Goal: Information Seeking & Learning: Understand process/instructions

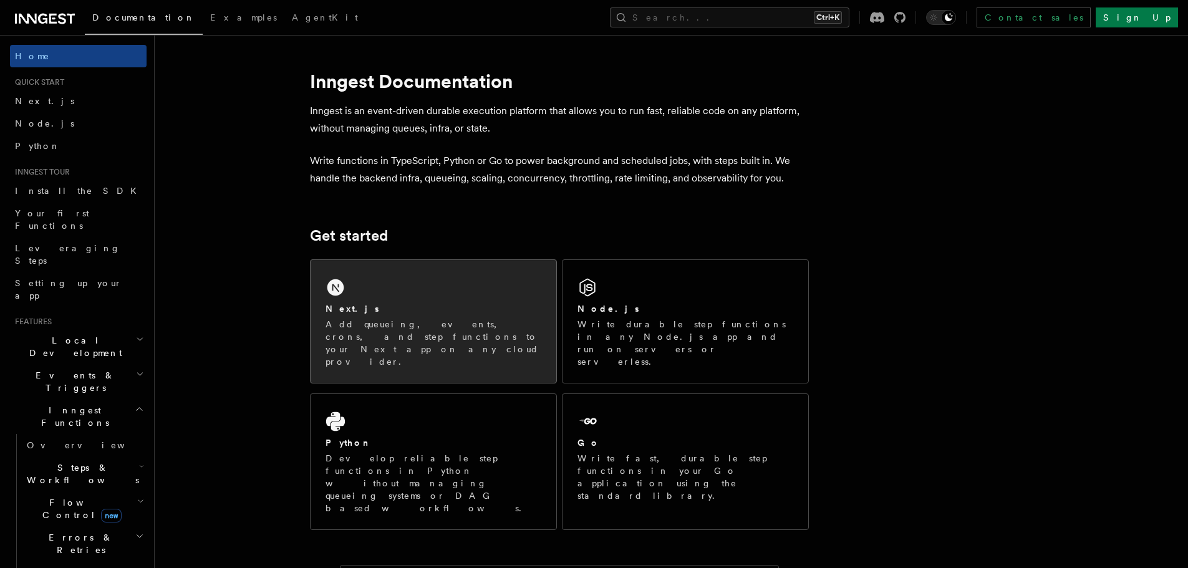
click at [439, 276] on div "Next.js Add queueing, events, crons, and step functions to your Next app on any…" at bounding box center [433, 321] width 246 height 123
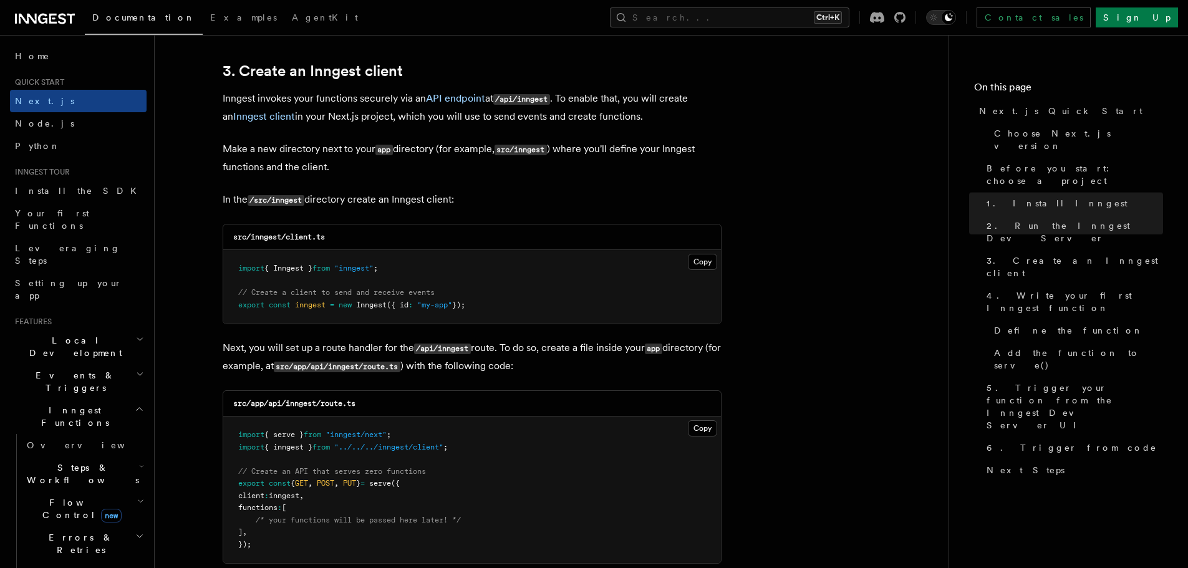
scroll to position [1461, 0]
click at [704, 262] on button "Copy Copied" at bounding box center [702, 261] width 29 height 16
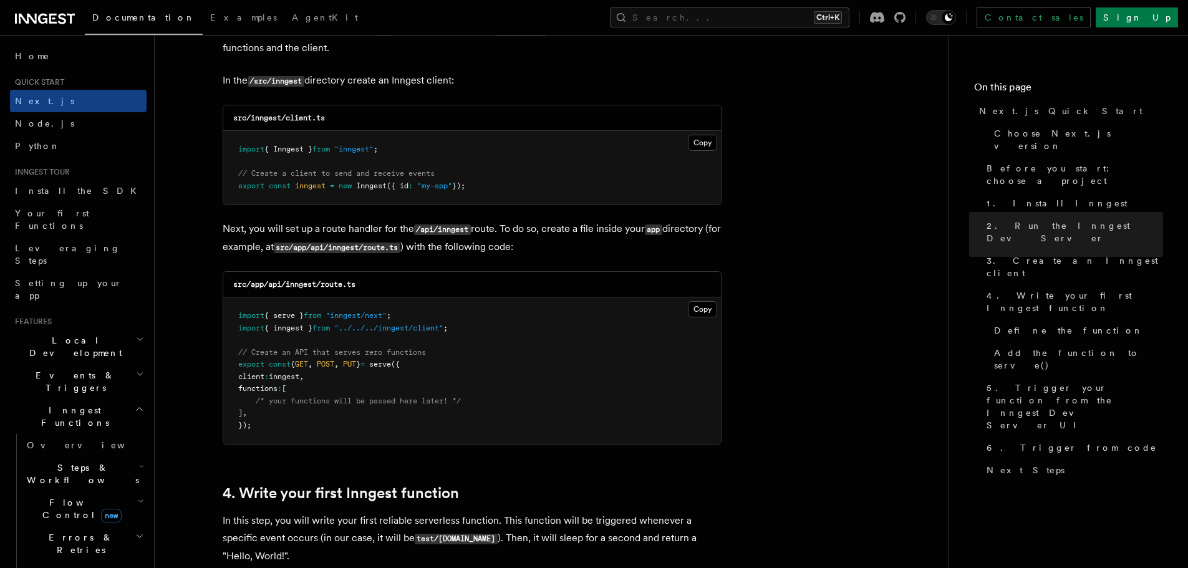
scroll to position [1580, 0]
click at [236, 228] on p "Next, you will set up a route handler for the /api/inngest route. To do so, cre…" at bounding box center [472, 237] width 499 height 36
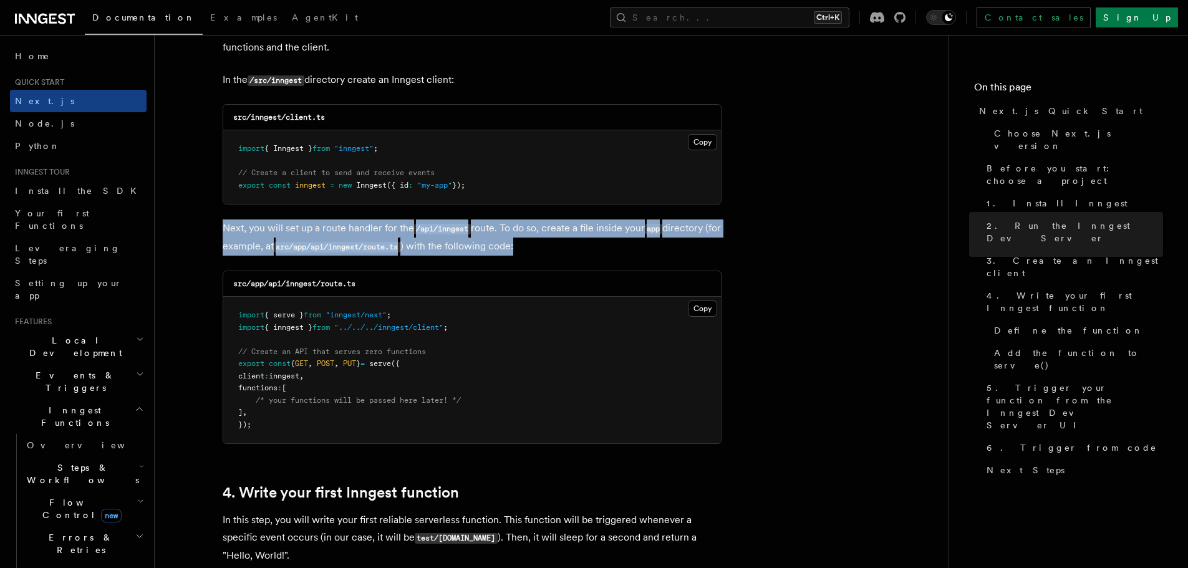
click at [236, 228] on p "Next, you will set up a route handler for the /api/inngest route. To do so, cre…" at bounding box center [472, 237] width 499 height 36
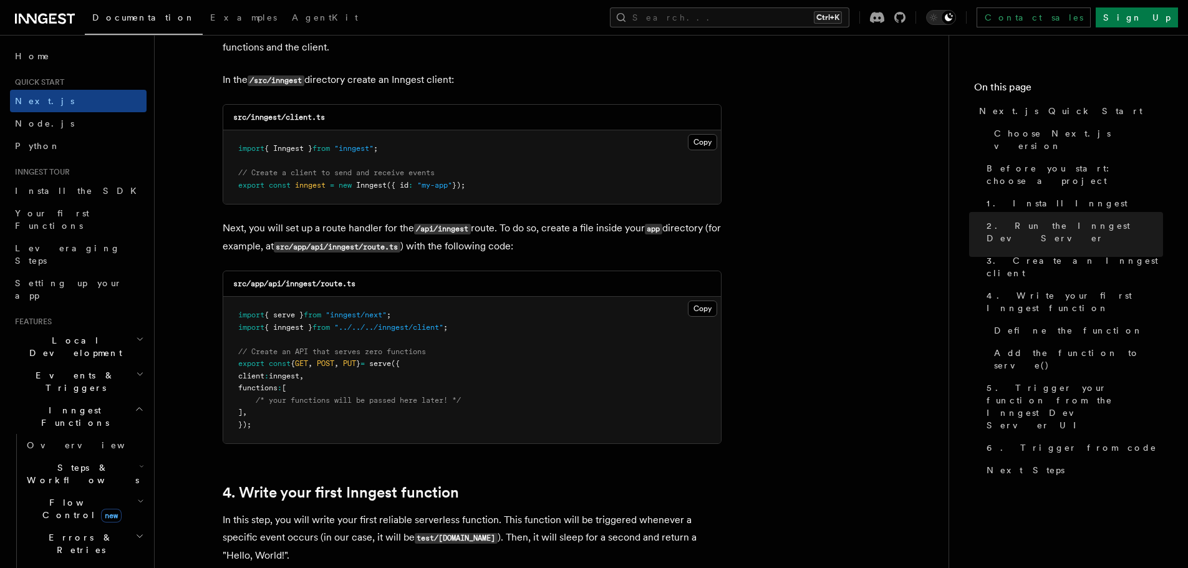
click at [375, 224] on p "Next, you will set up a route handler for the /api/inngest route. To do so, cre…" at bounding box center [472, 237] width 499 height 36
click at [497, 232] on p "Next, you will set up a route handler for the /api/inngest route. To do so, cre…" at bounding box center [472, 237] width 499 height 36
click at [529, 229] on p "Next, you will set up a route handler for the /api/inngest route. To do so, cre…" at bounding box center [472, 237] width 499 height 36
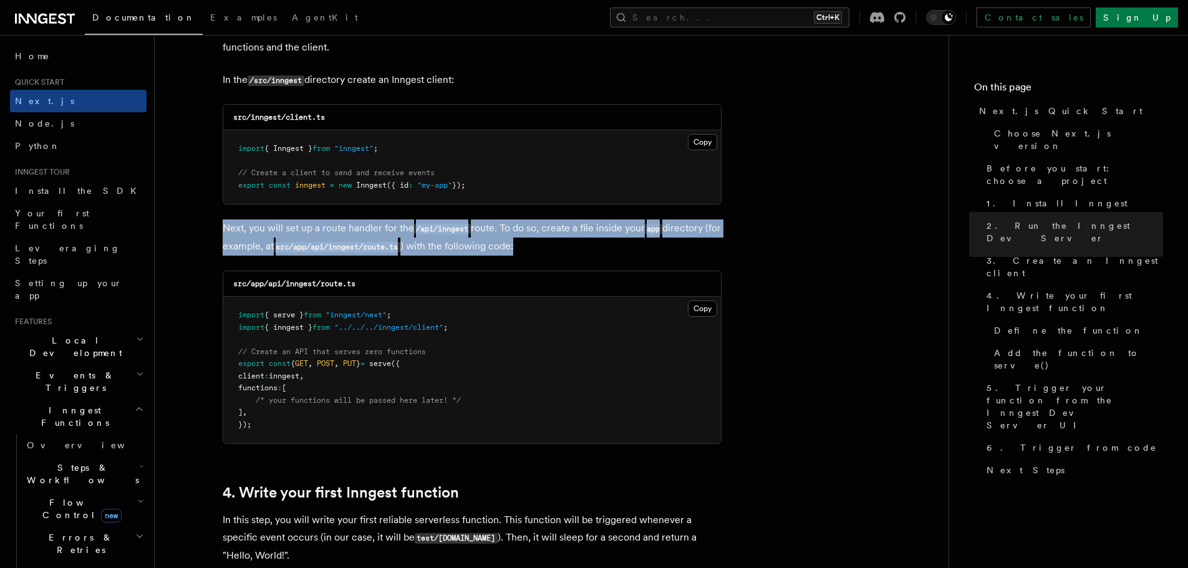
click at [529, 229] on p "Next, you will set up a route handler for the /api/inngest route. To do so, cre…" at bounding box center [472, 237] width 499 height 36
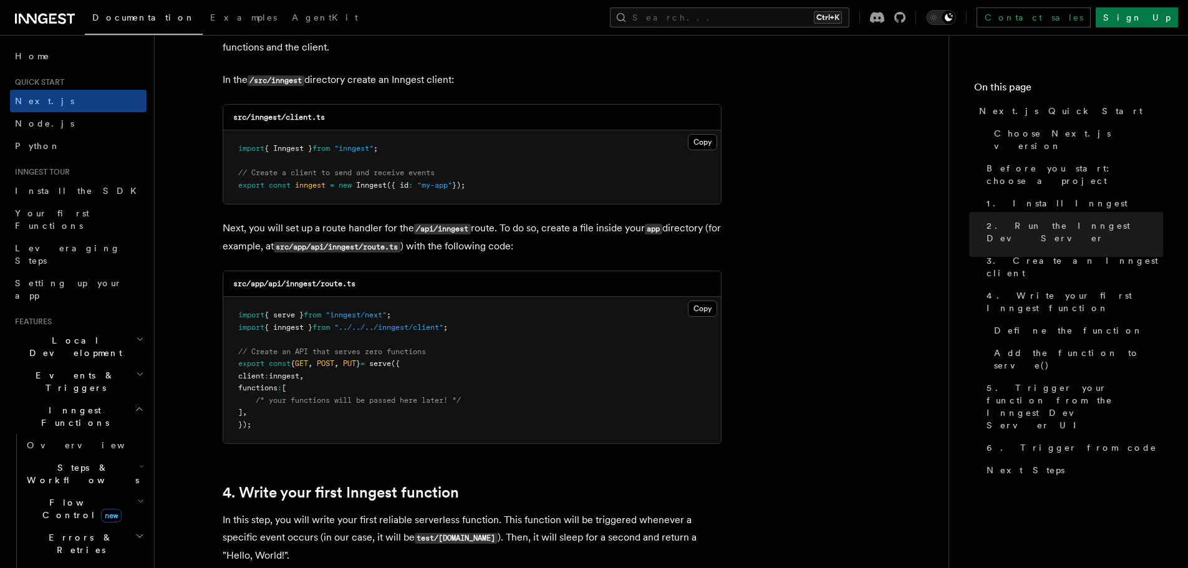
click at [276, 284] on code "src/app/api/inngest/route.ts" at bounding box center [294, 283] width 122 height 9
click at [703, 311] on button "Copy Copied" at bounding box center [702, 308] width 29 height 16
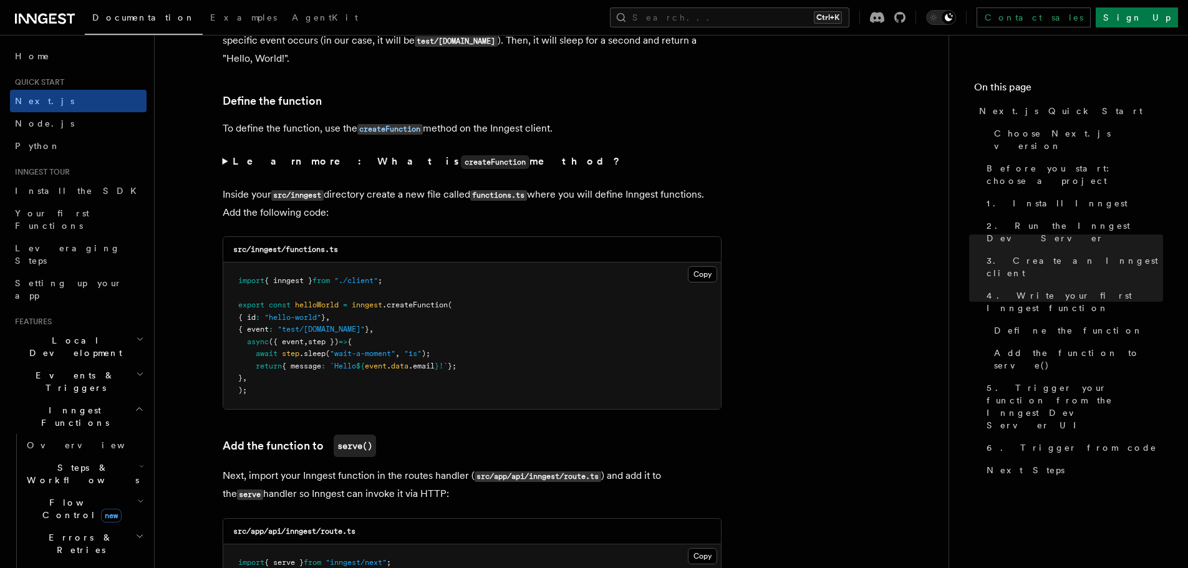
scroll to position [2077, 0]
click at [698, 272] on button "Copy Copied" at bounding box center [702, 274] width 29 height 16
